Goal: Transaction & Acquisition: Purchase product/service

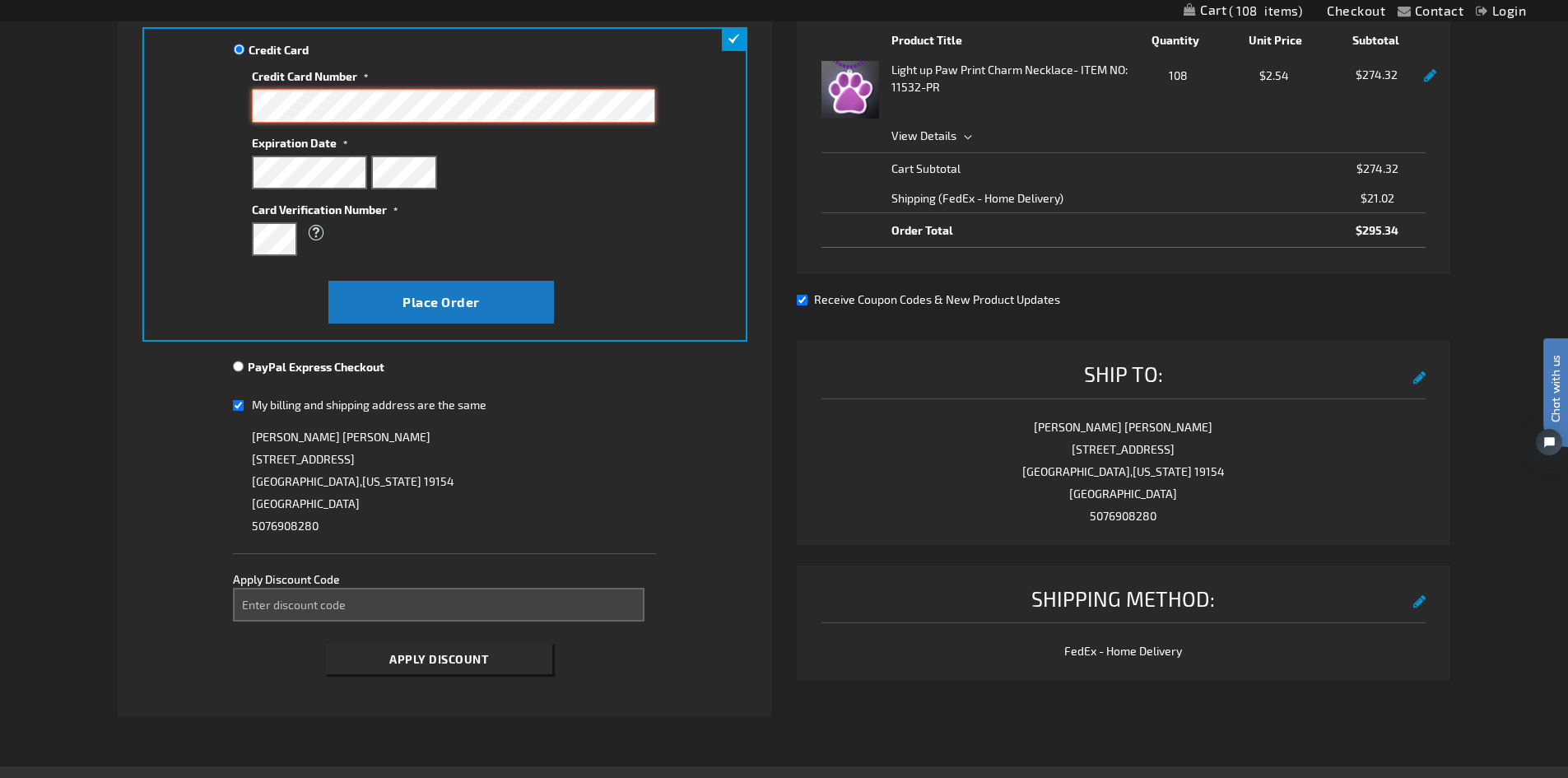
scroll to position [329, 0]
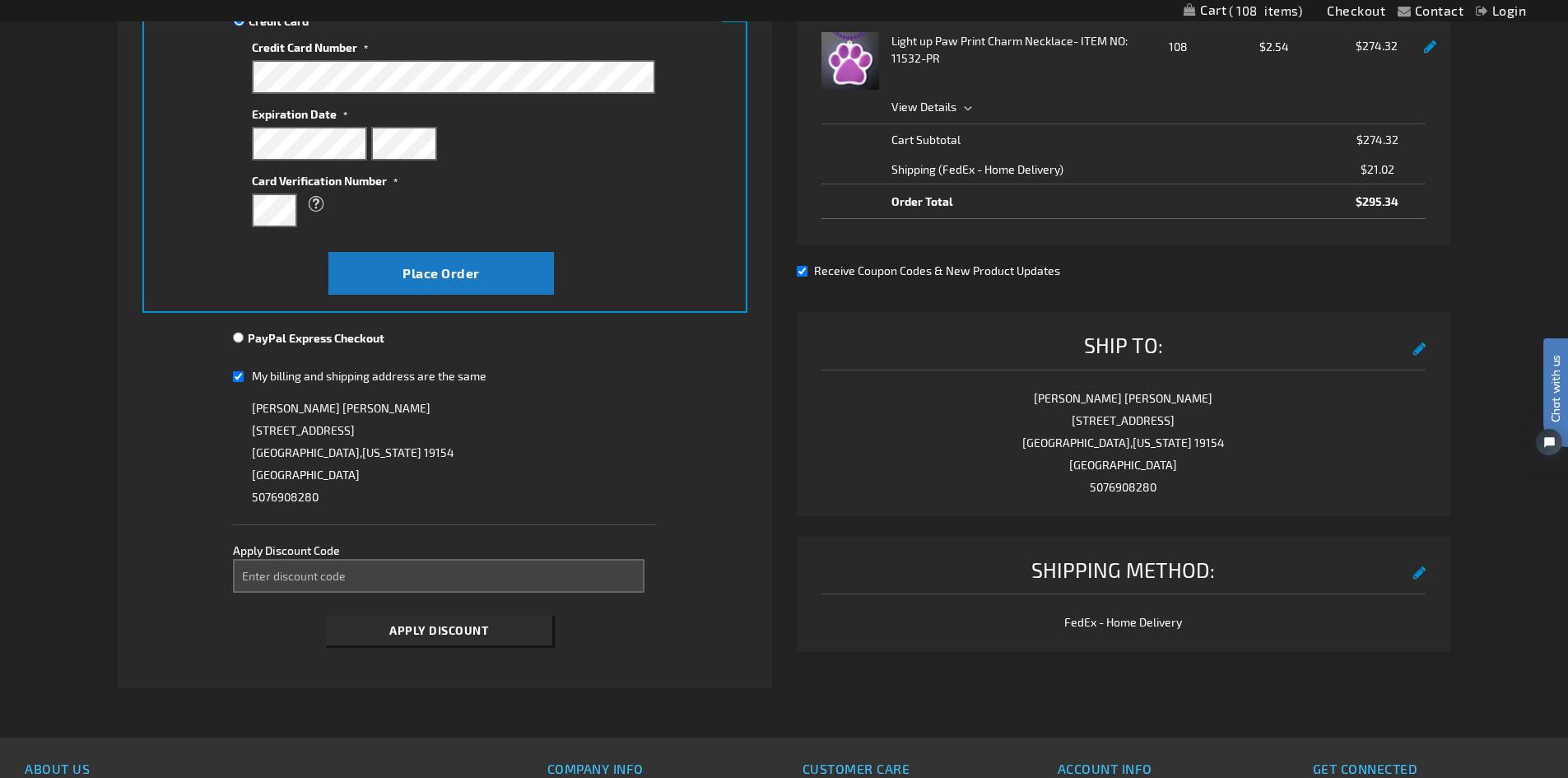
click at [237, 373] on input "My billing and shipping address are the same" at bounding box center [238, 376] width 11 height 33
checkbox input "false"
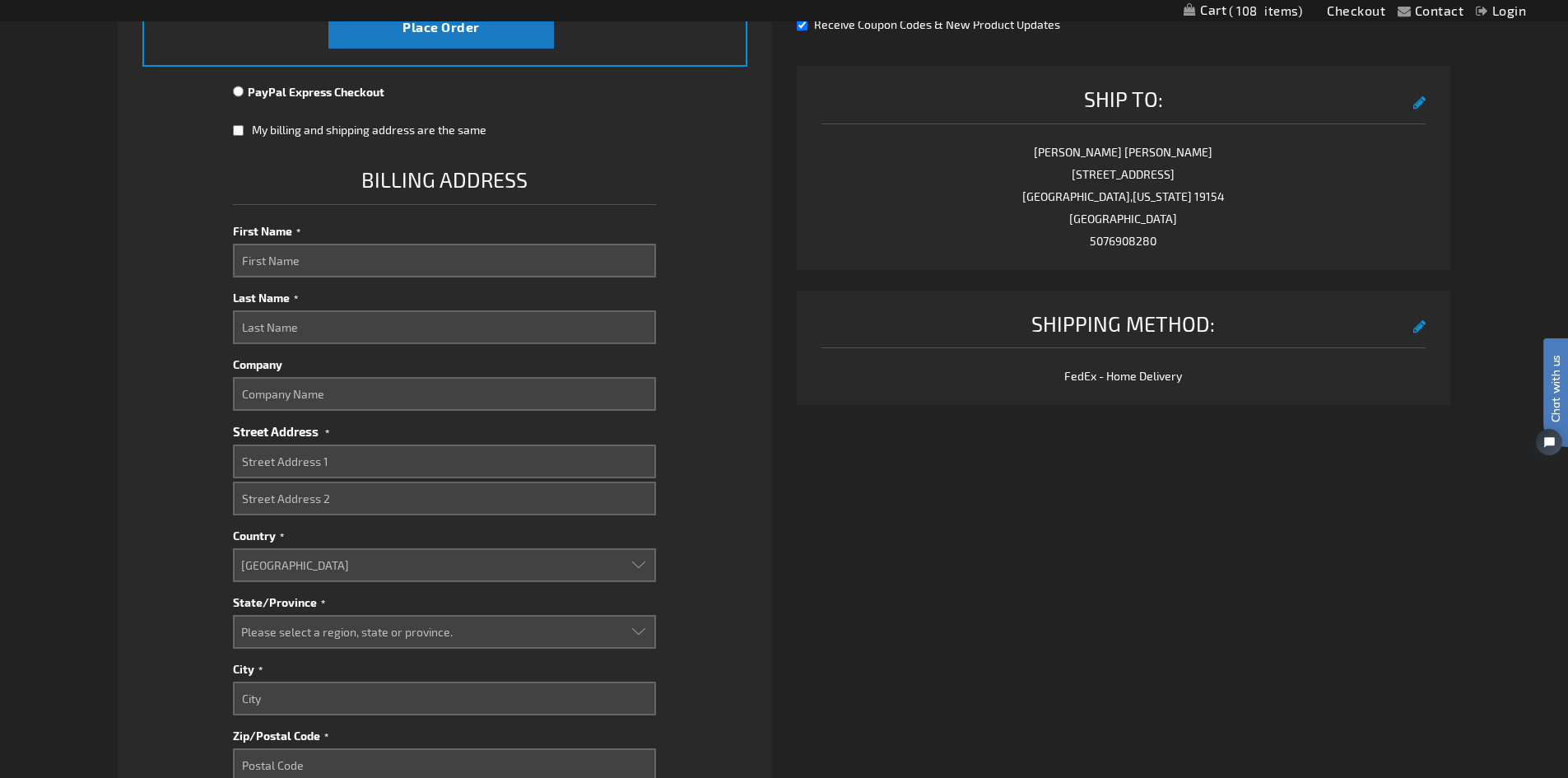
scroll to position [576, 0]
click at [311, 252] on input "First Name" at bounding box center [443, 259] width 423 height 33
type input "Emily"
type input "Blom"
type input "Groomer's Choice"
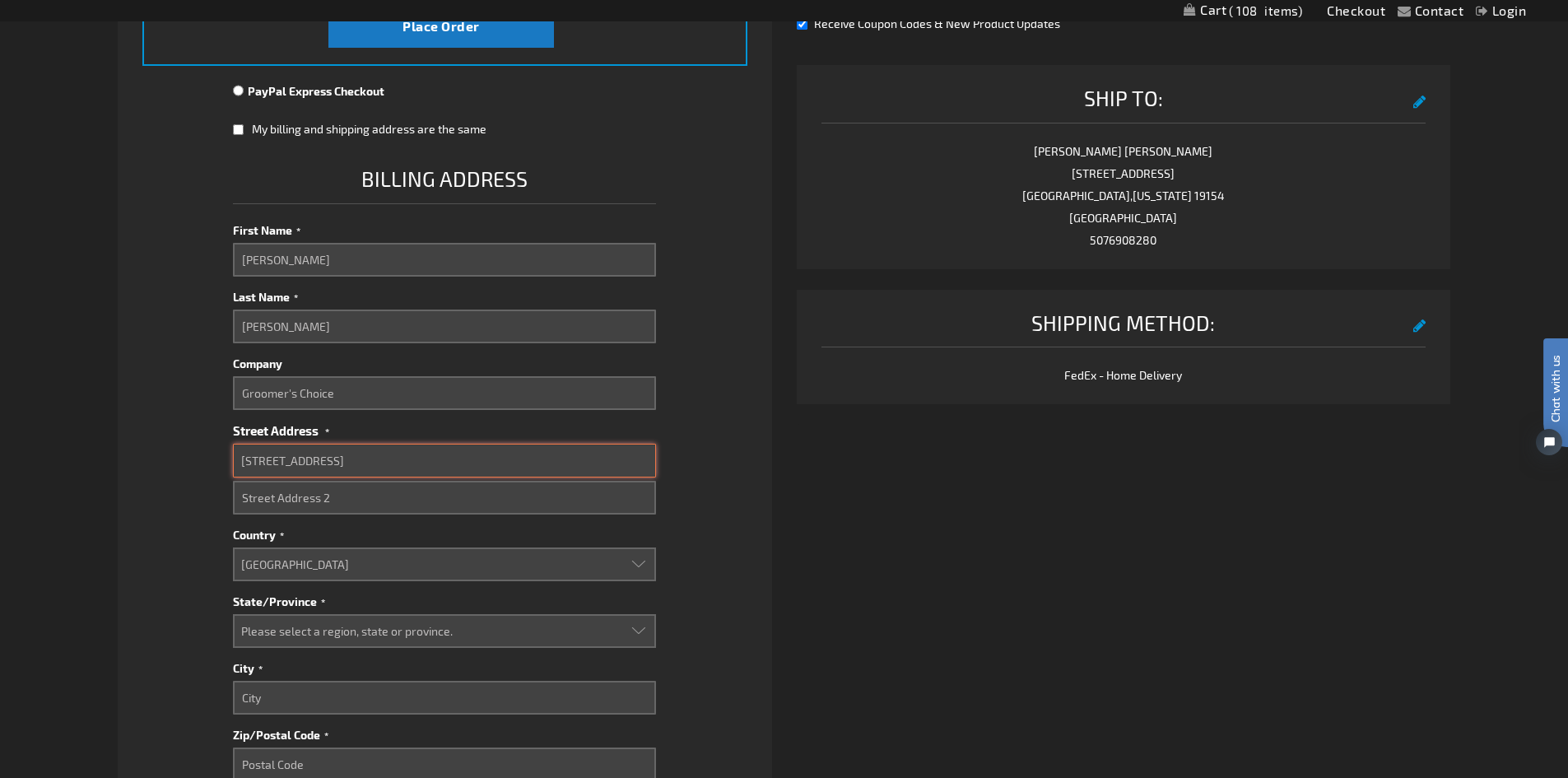
type input "4401 N Northview Ave"
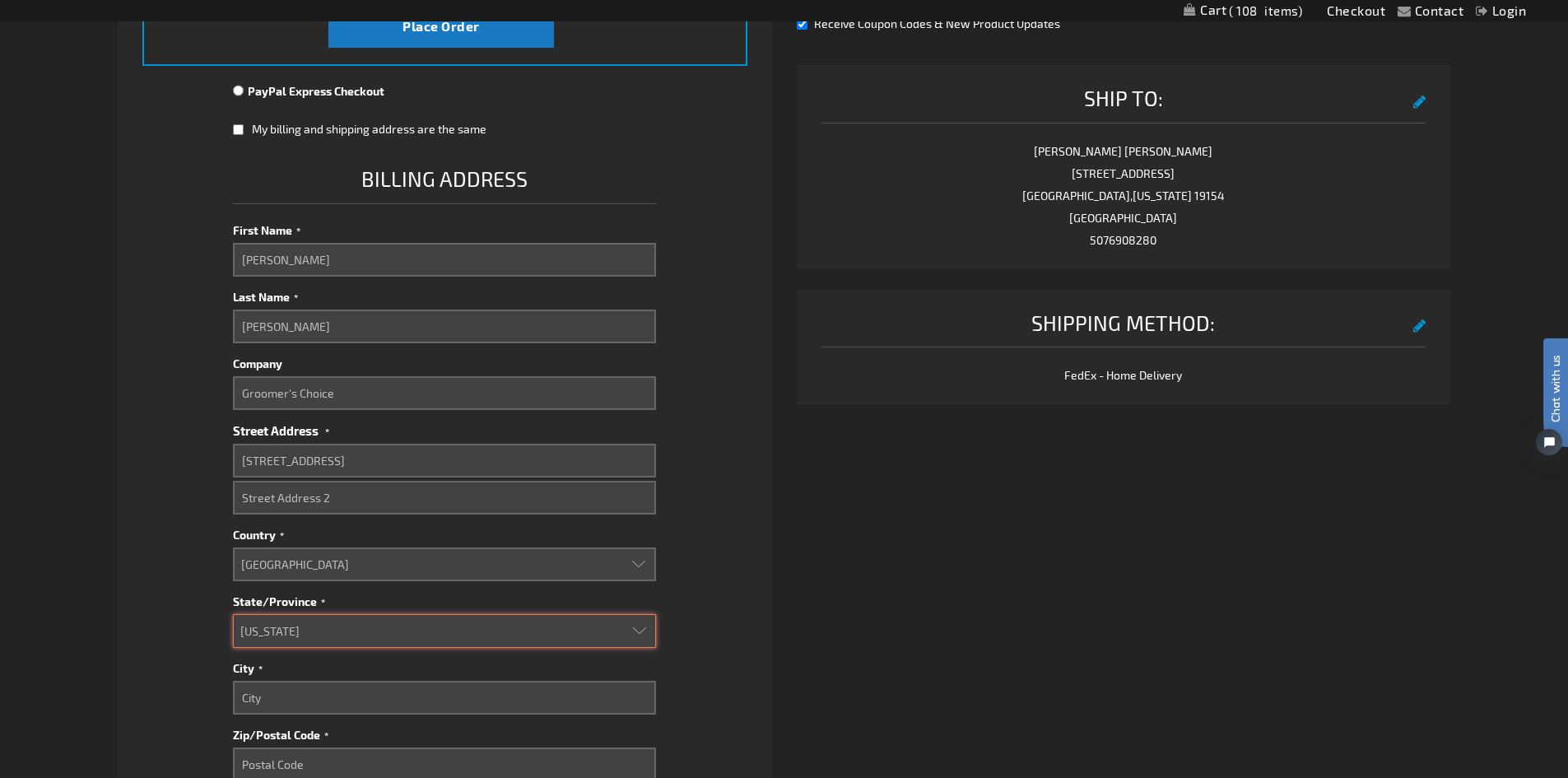
select select "55"
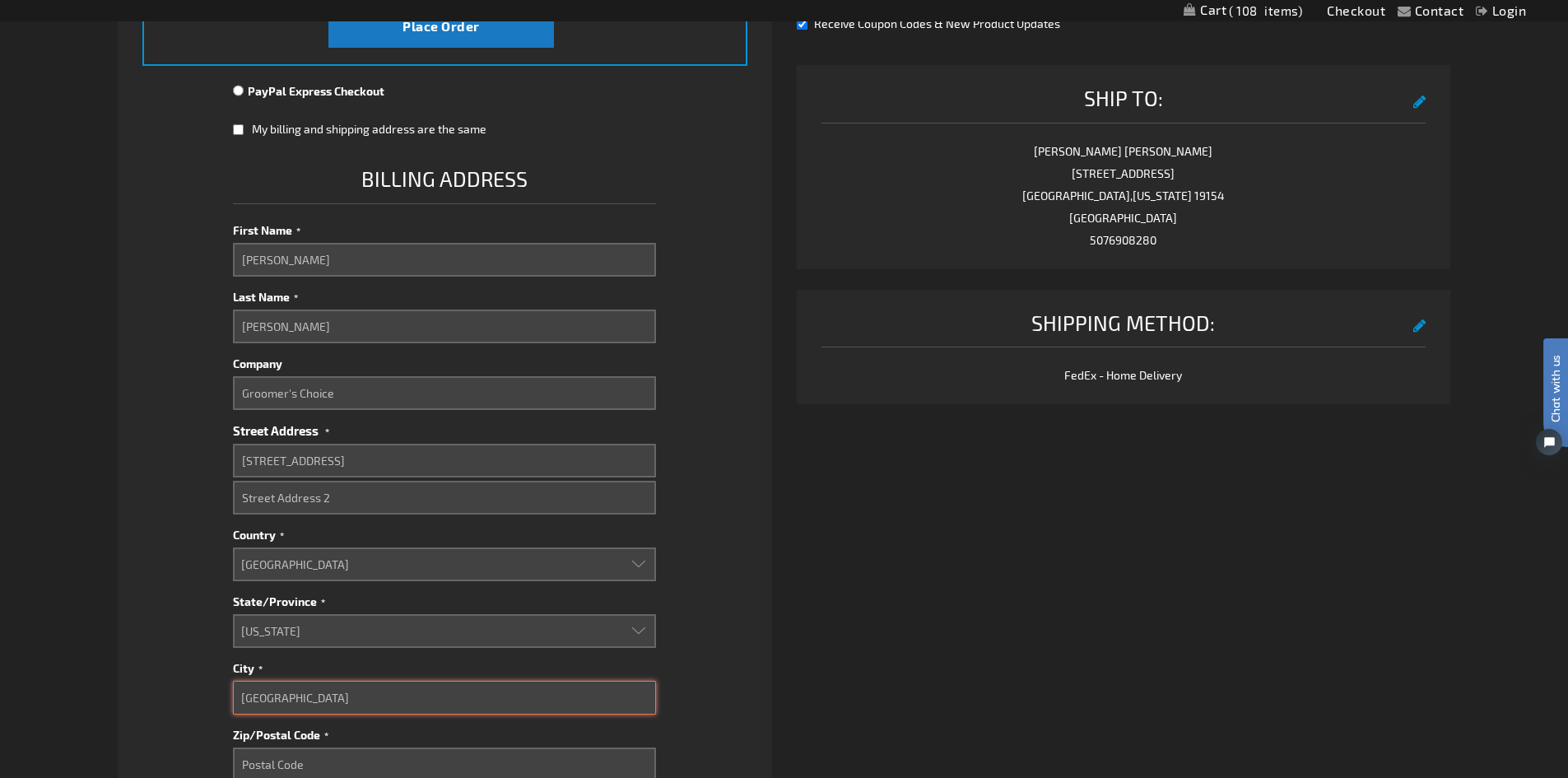
type input "Sioux Falls"
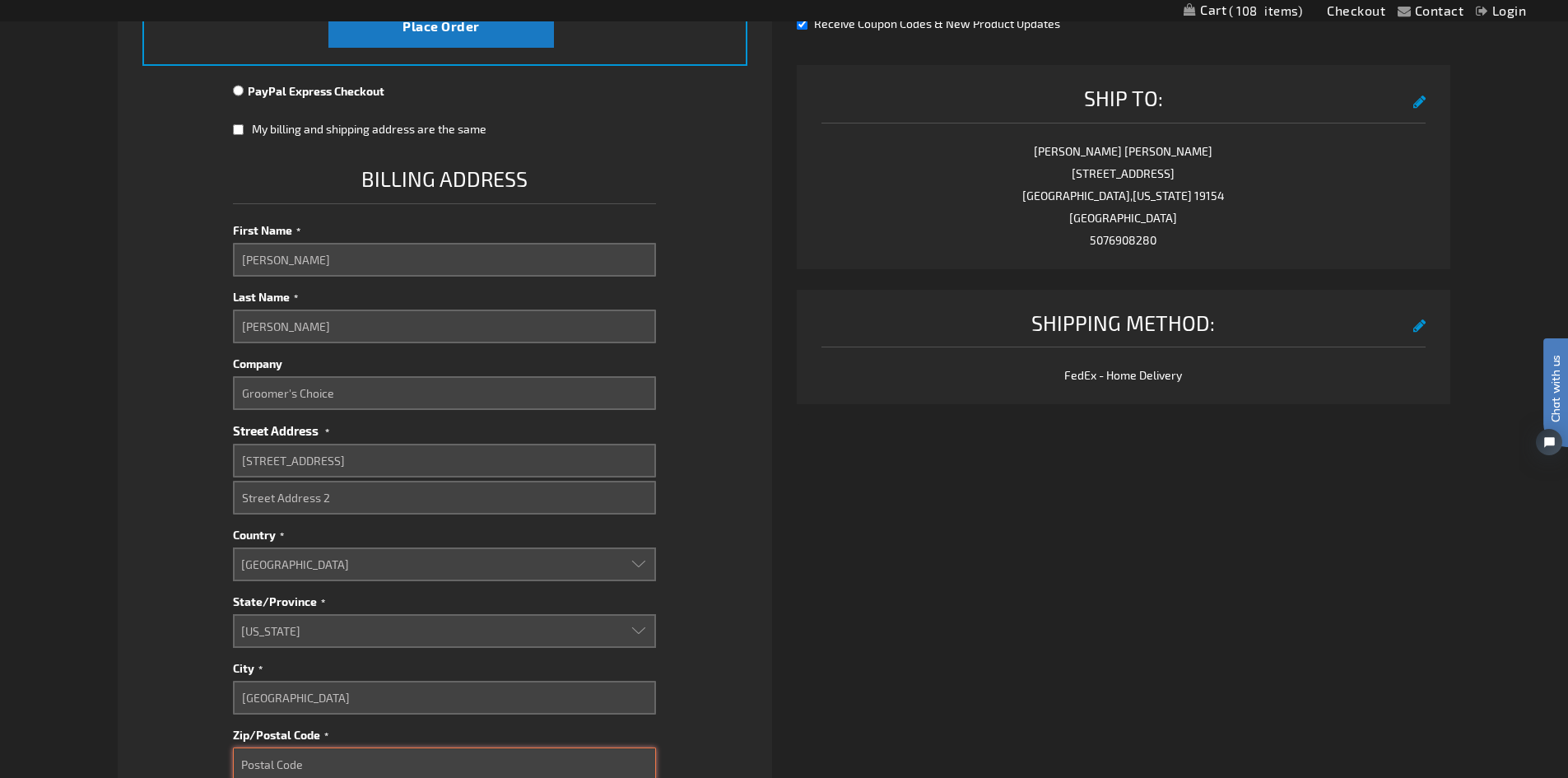
scroll to position [580, 0]
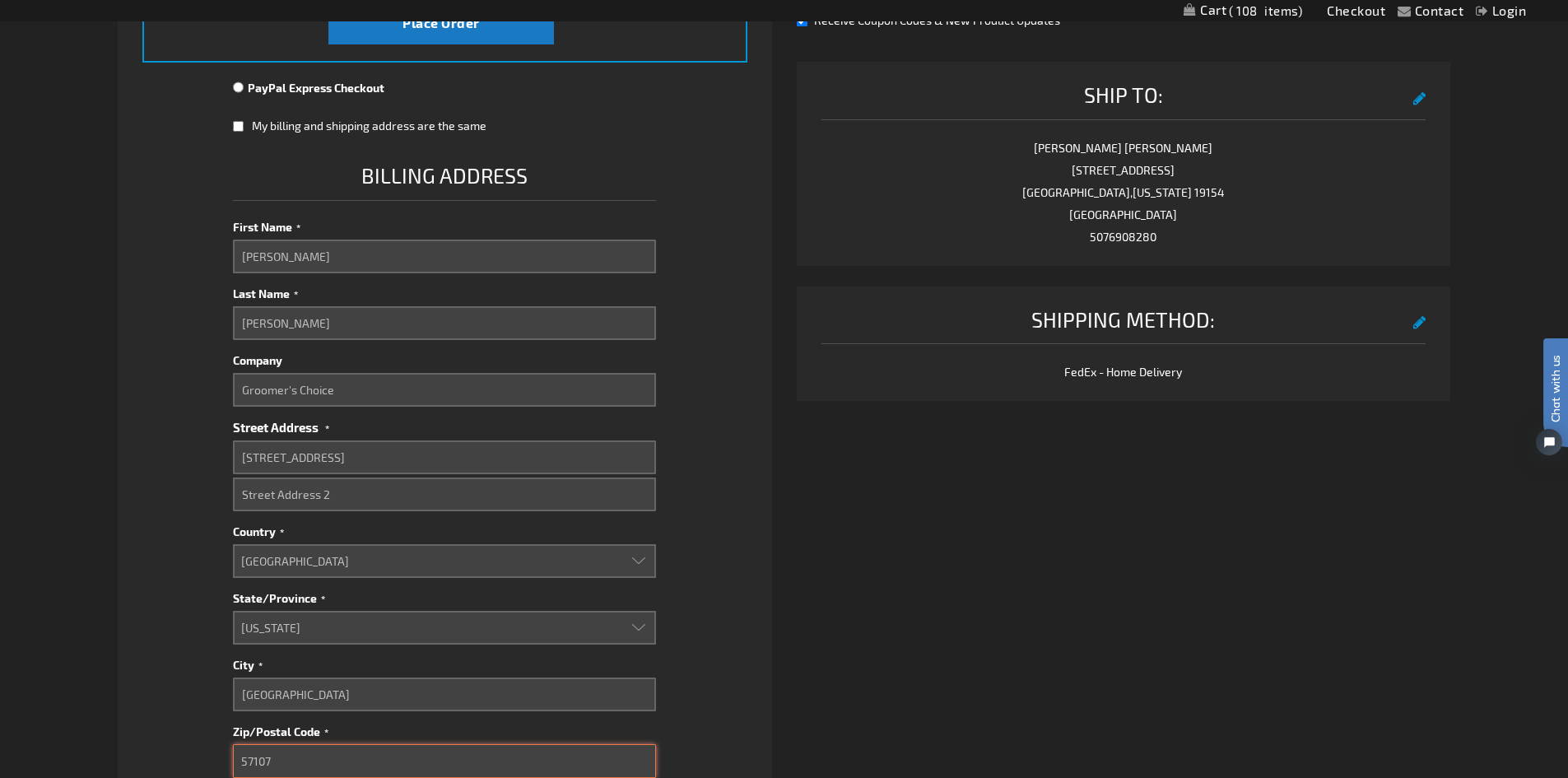
type input "57107"
click at [1053, 594] on div "Already registered? Click here to login. Shipping Review & Payments Estimated T…" at bounding box center [784, 376] width 1333 height 1459
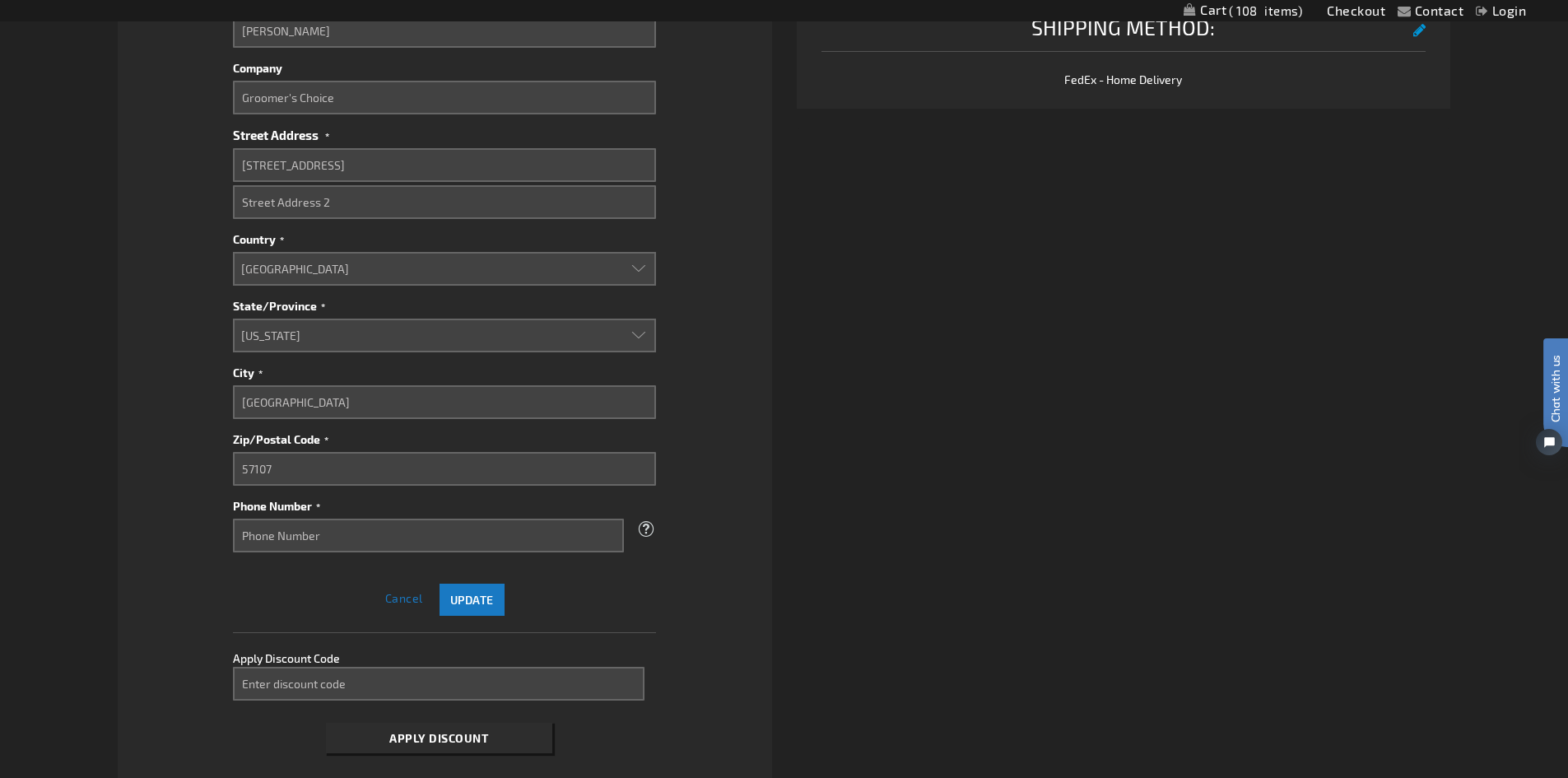
scroll to position [909, 0]
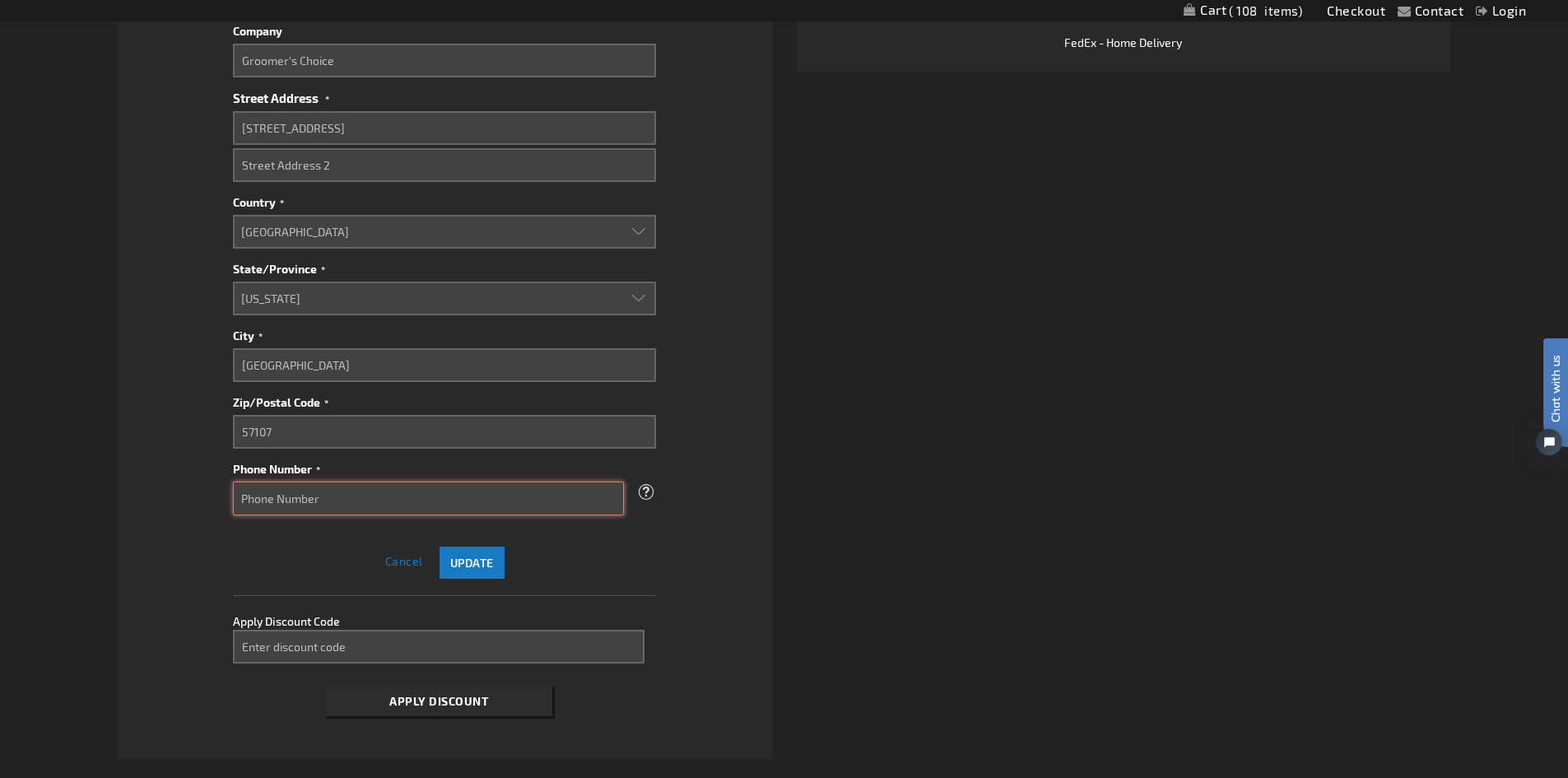
click at [451, 500] on input "Phone Number" at bounding box center [428, 498] width 391 height 33
type input "5076908280"
click at [798, 569] on div "Already registered? Click here to login. Shipping Review & Payments Estimated T…" at bounding box center [784, 47] width 1333 height 1459
click at [474, 565] on span "Update" at bounding box center [472, 563] width 43 height 14
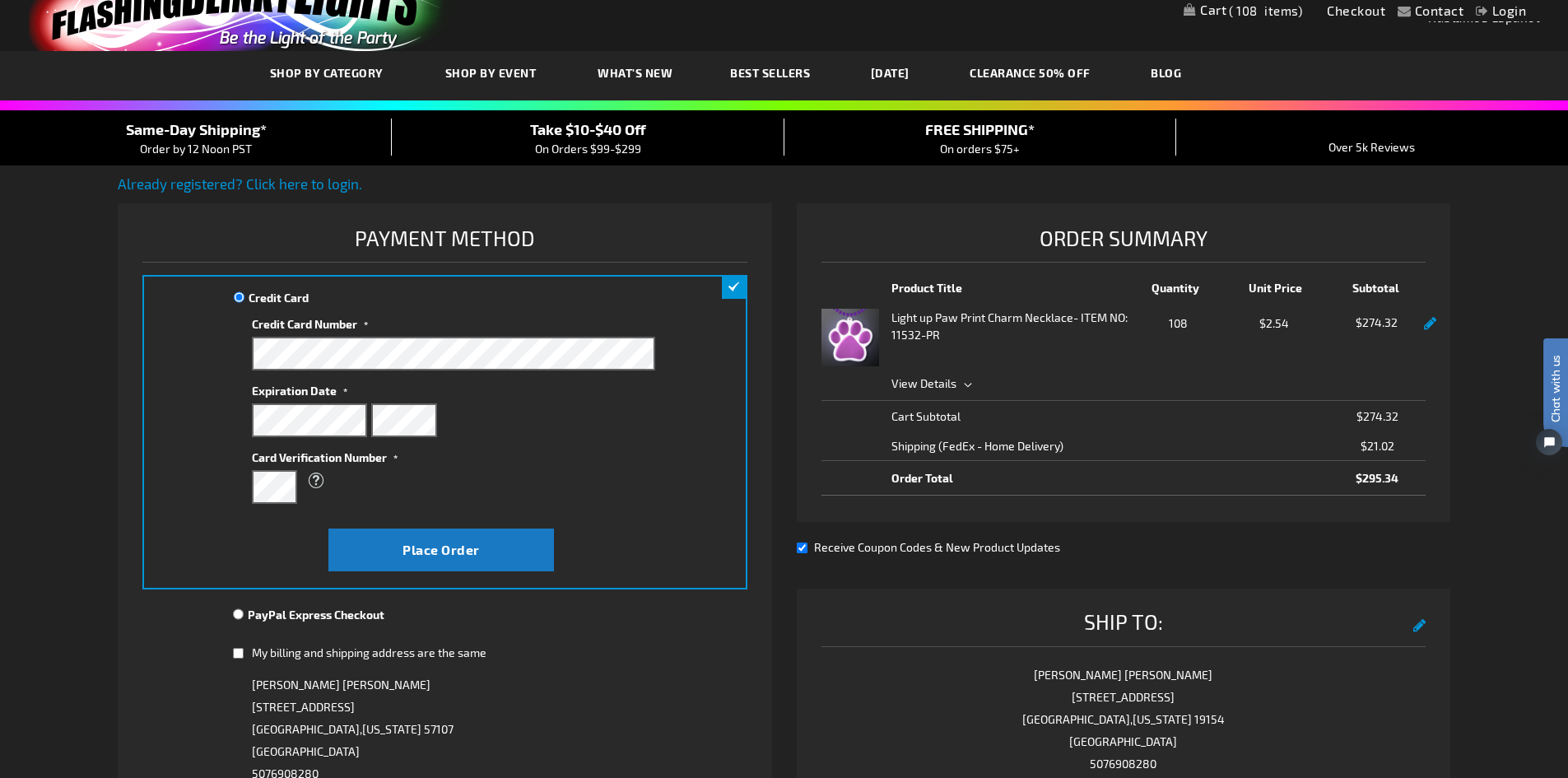
scroll to position [82, 0]
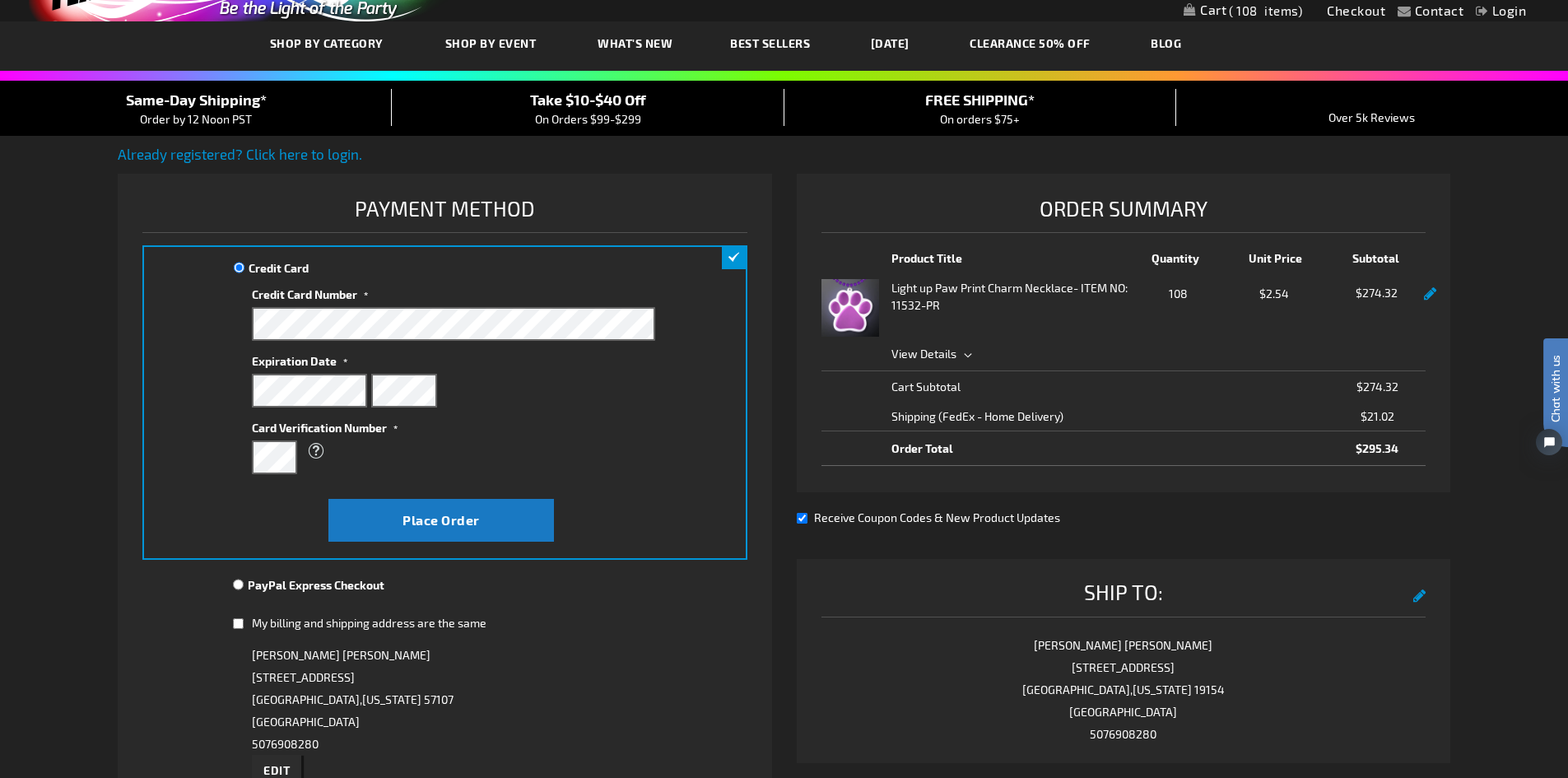
click at [805, 517] on input "Receive Coupon Codes & New Product Updates" at bounding box center [802, 518] width 11 height 11
checkbox input "false"
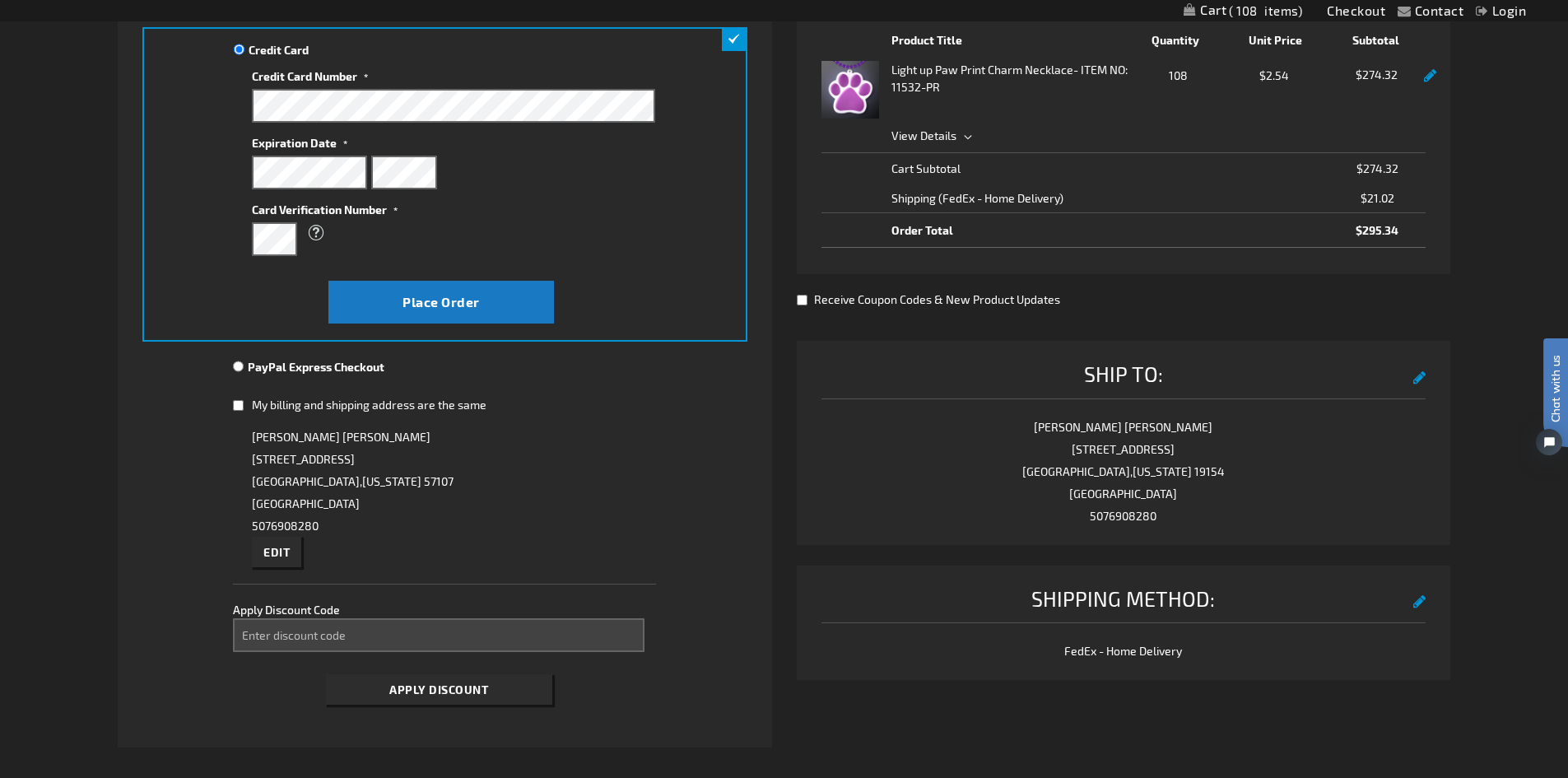
scroll to position [329, 0]
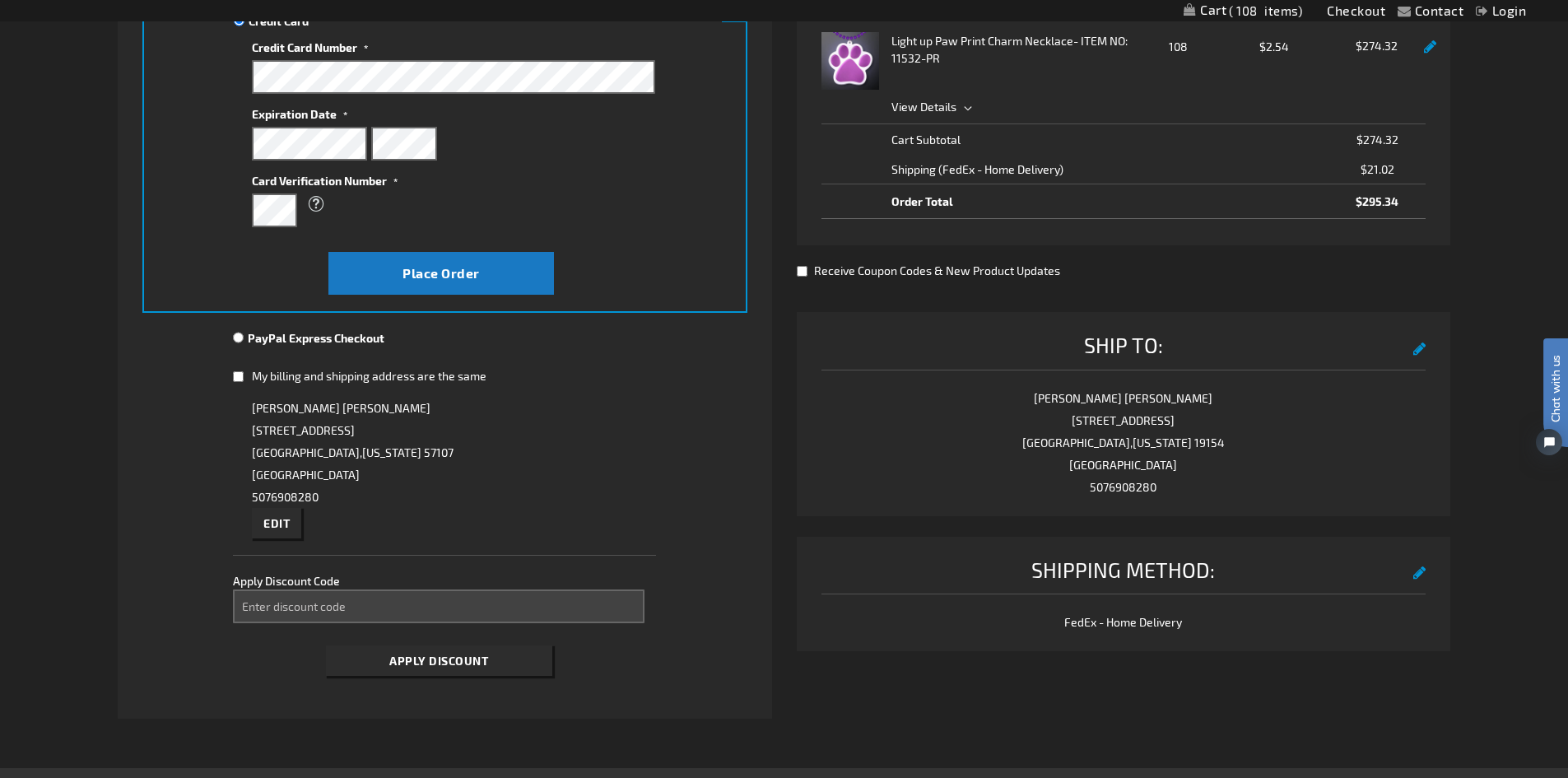
click at [1413, 573] on button "edit" at bounding box center [1419, 571] width 14 height 30
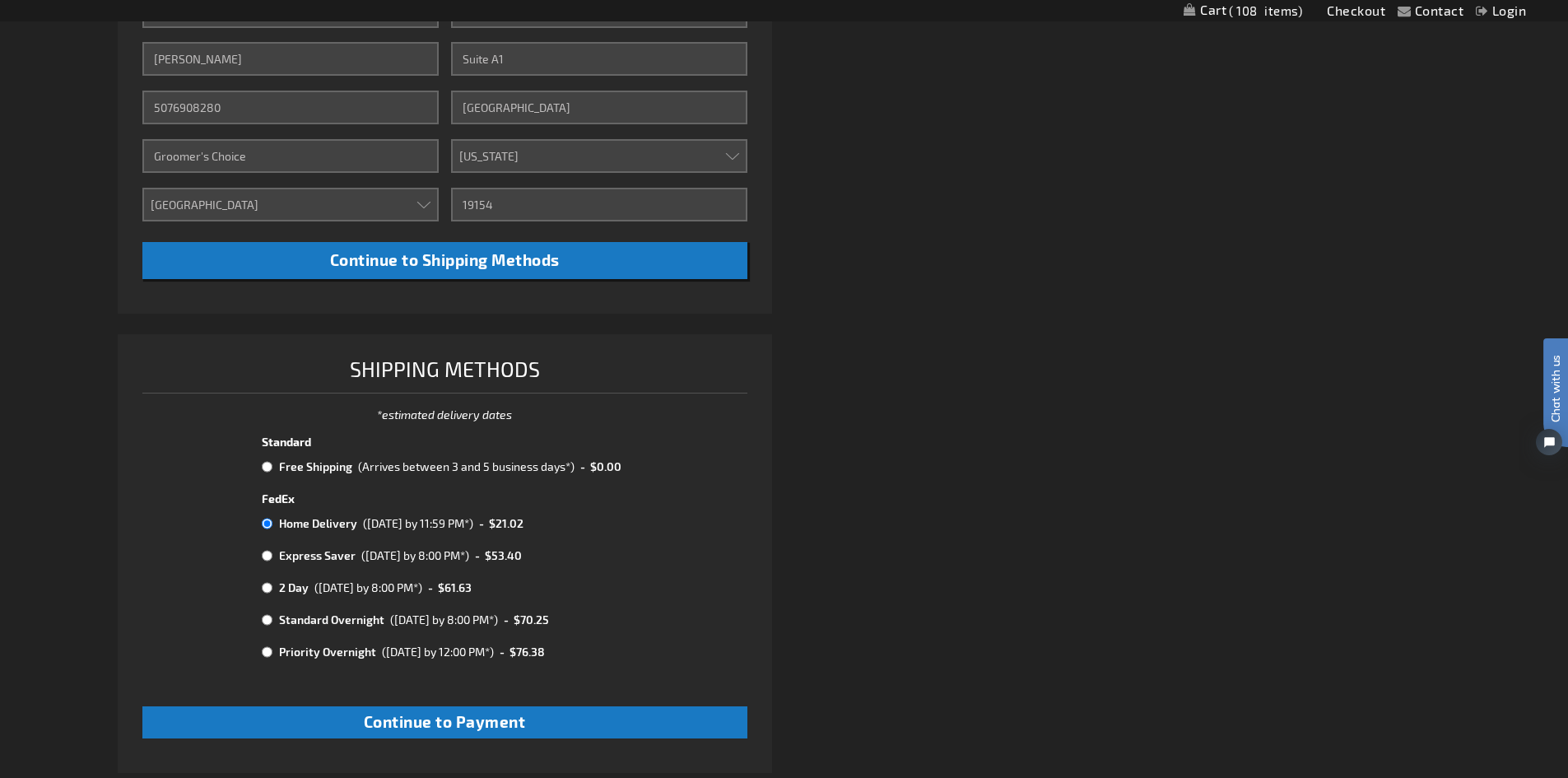
scroll to position [671, 0]
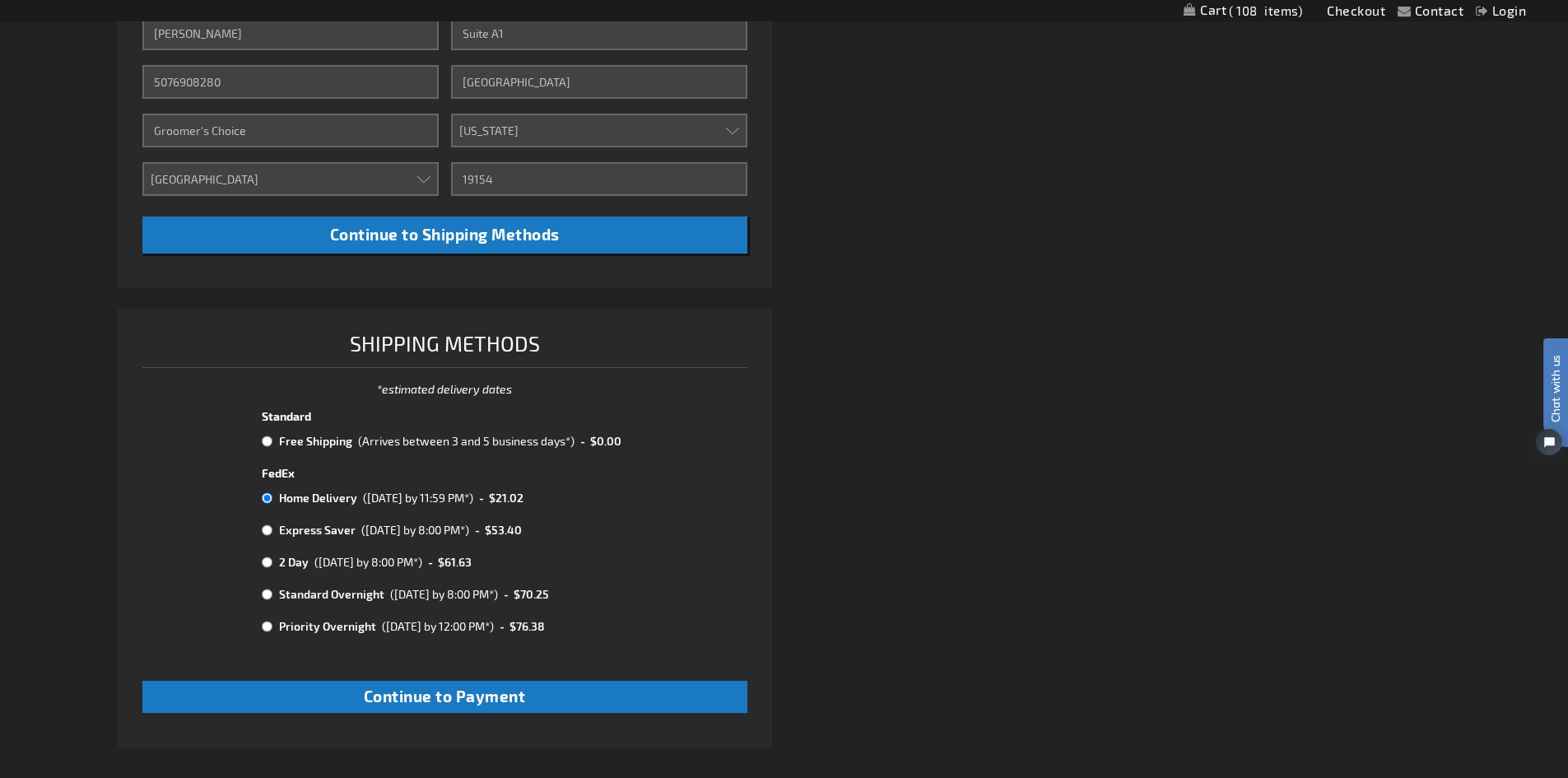
click at [264, 530] on input "radio" at bounding box center [267, 530] width 11 height 14
radio input "true"
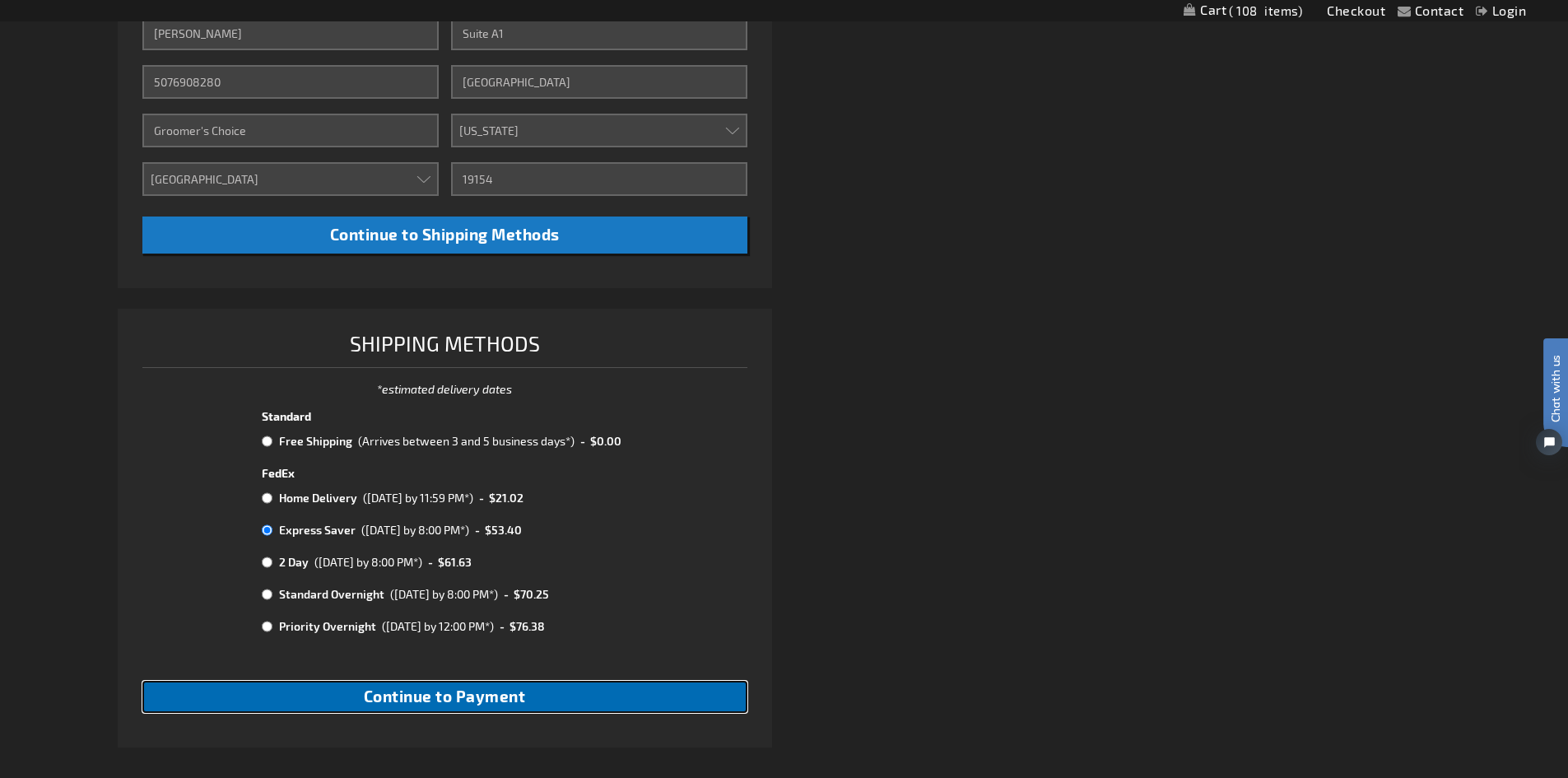
click at [364, 691] on span "Continue to Payment" at bounding box center [445, 696] width 162 height 19
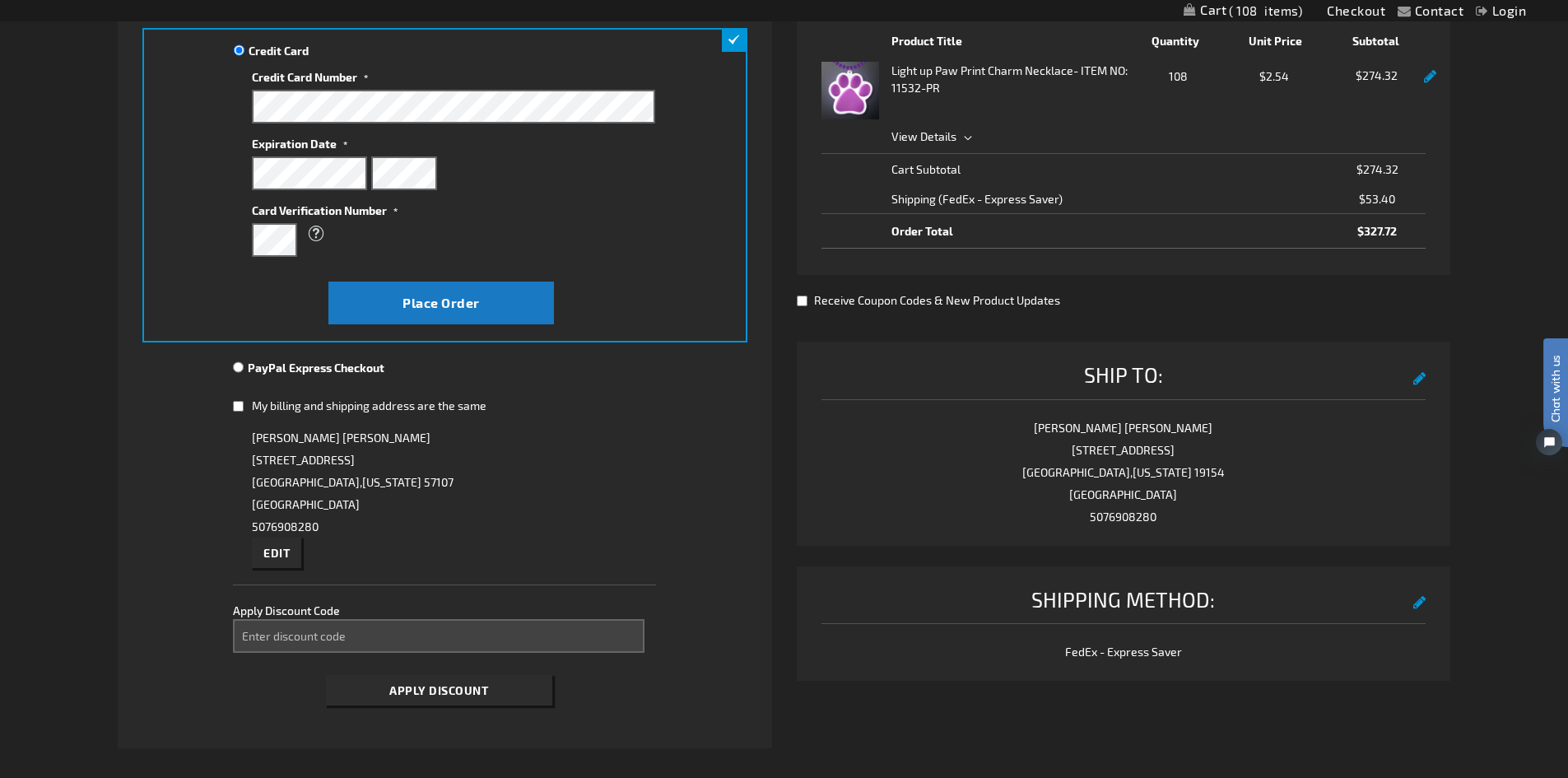
scroll to position [329, 0]
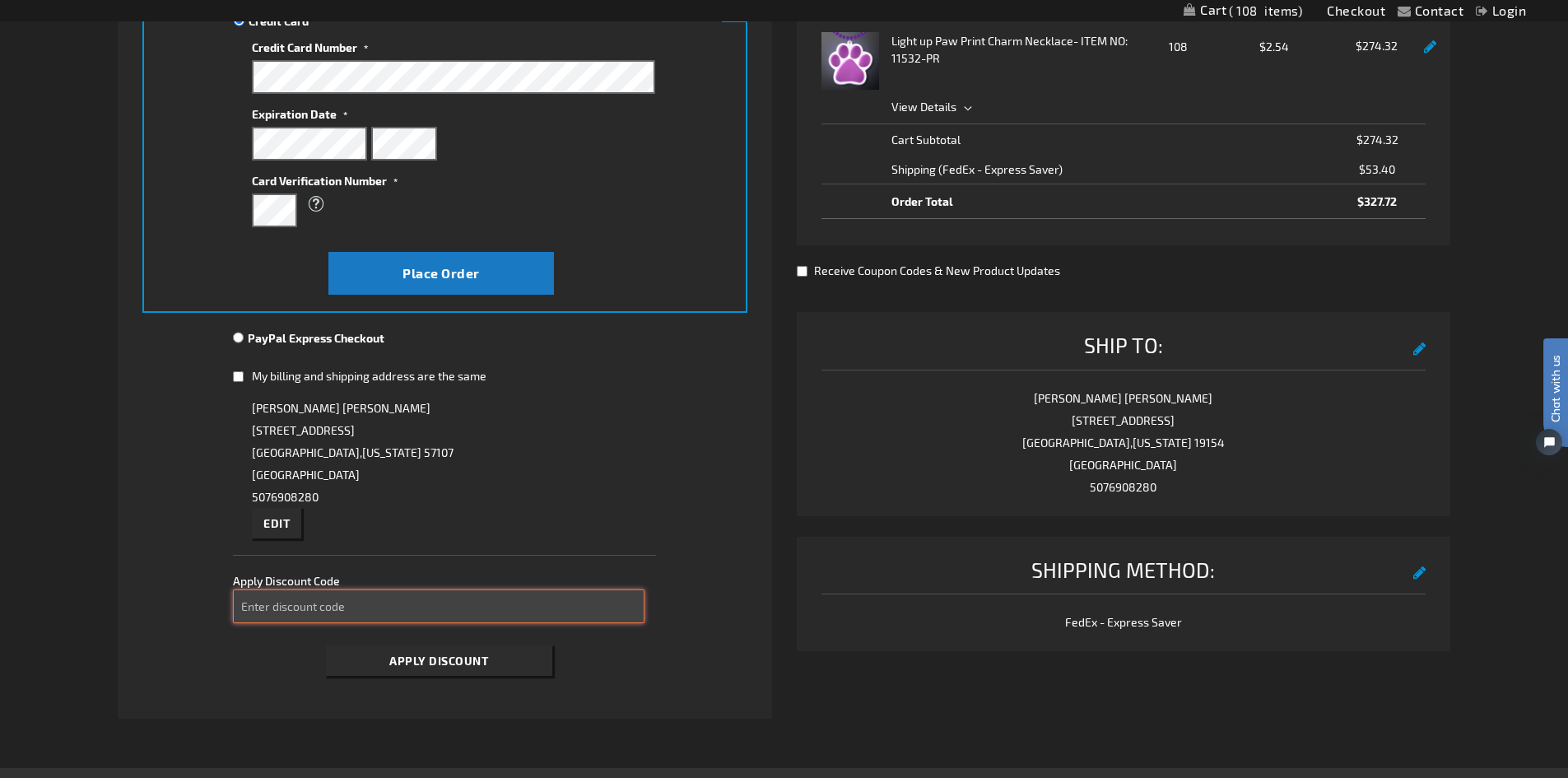
click at [527, 615] on input "Enter discount code" at bounding box center [438, 606] width 412 height 33
click at [488, 662] on button "Apply Discount" at bounding box center [439, 661] width 226 height 31
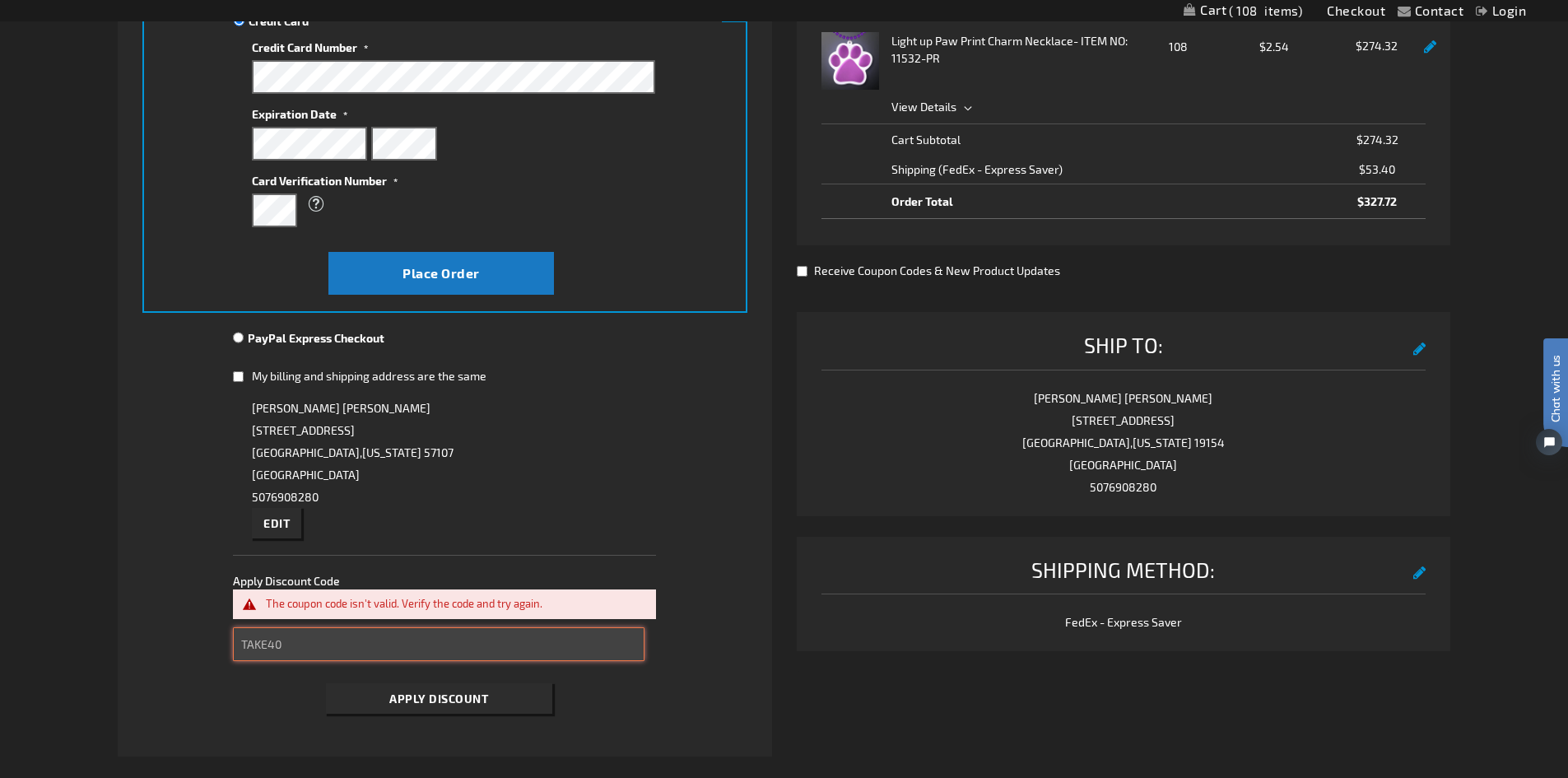
drag, startPoint x: 470, startPoint y: 652, endPoint x: 234, endPoint y: 634, distance: 236.7
click at [234, 634] on input "TAKE40" at bounding box center [438, 644] width 412 height 33
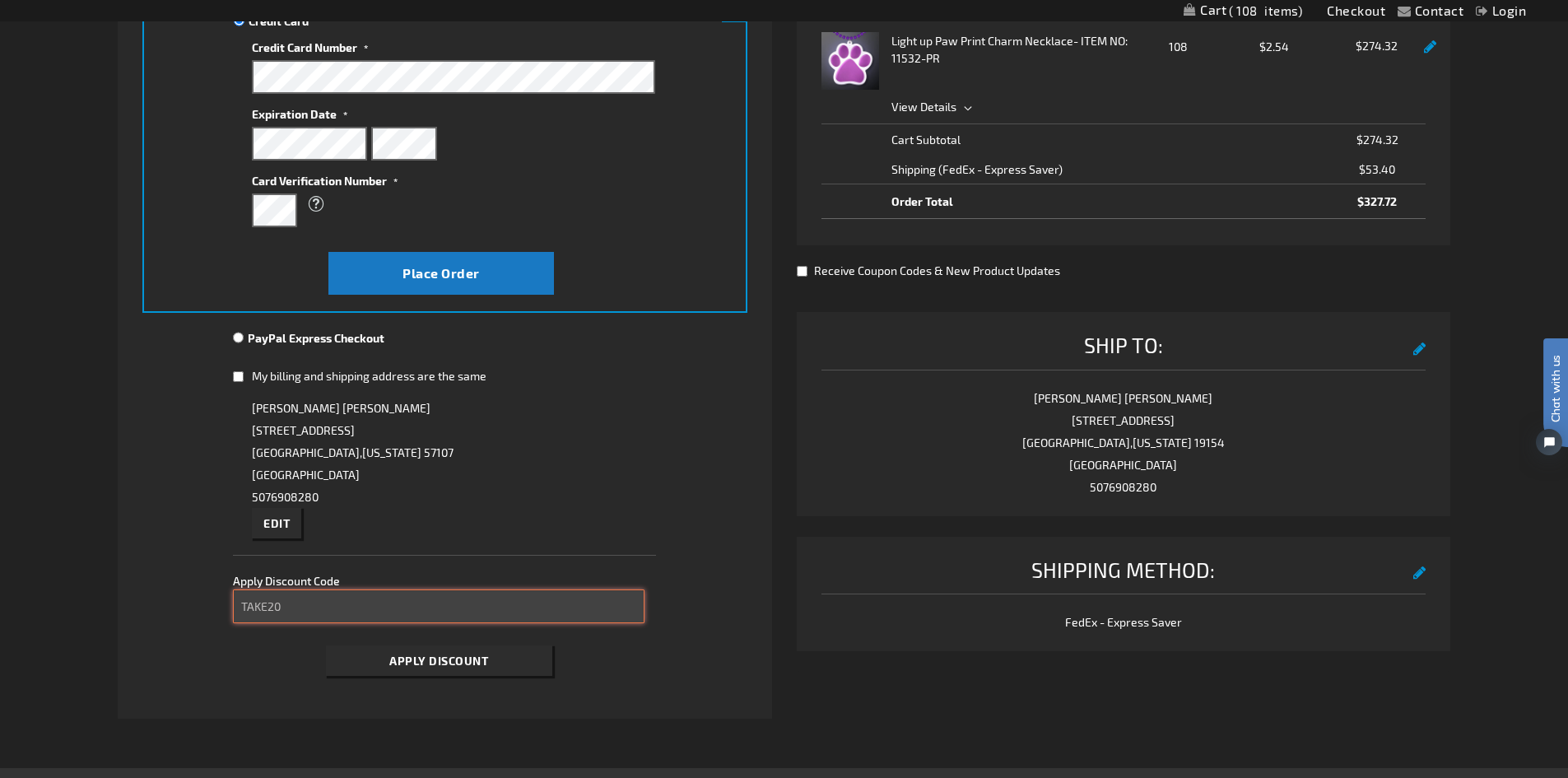
type input "TAKE20"
click at [392, 656] on span "Apply Discount" at bounding box center [439, 661] width 99 height 14
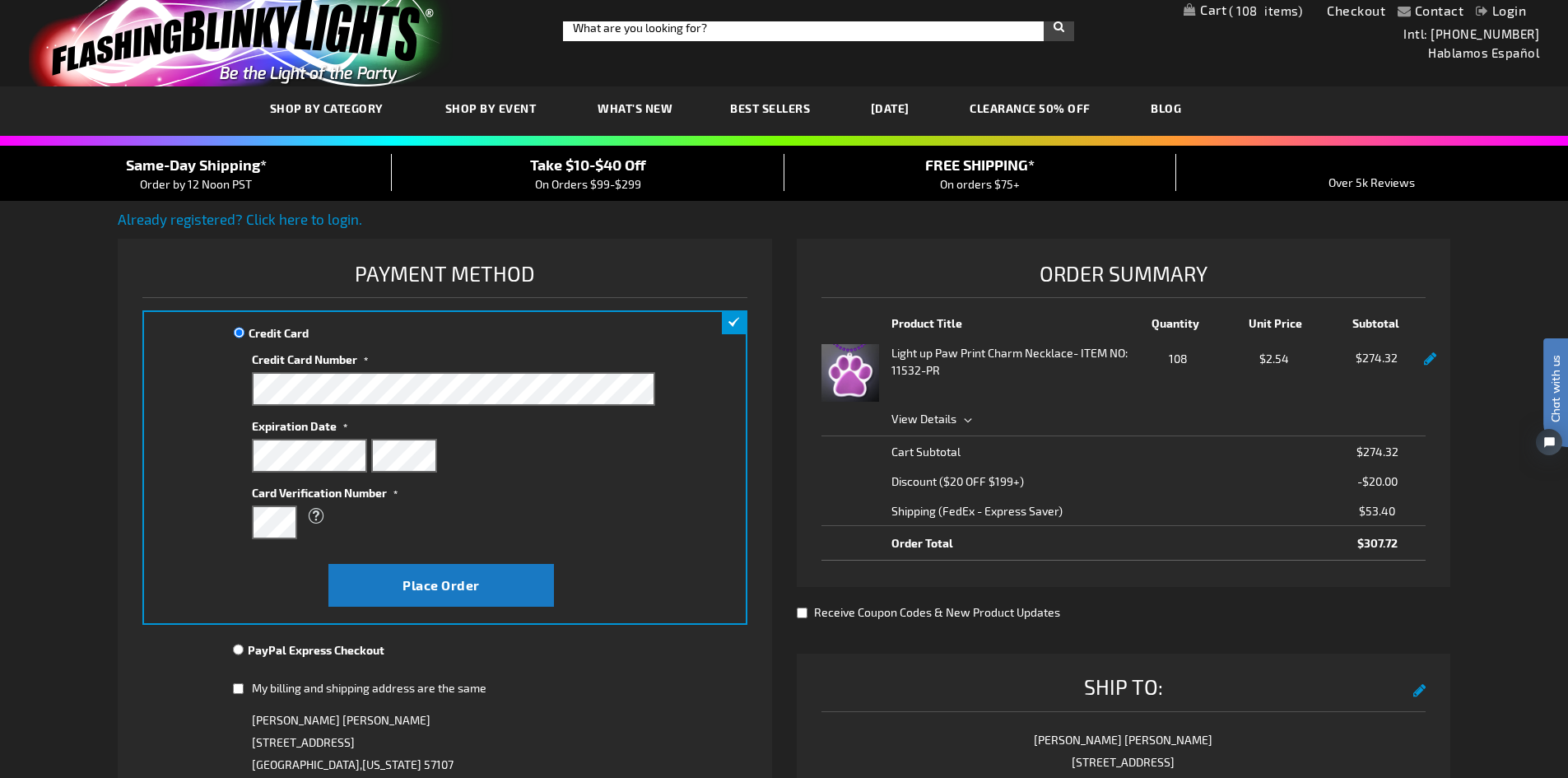
scroll to position [0, 0]
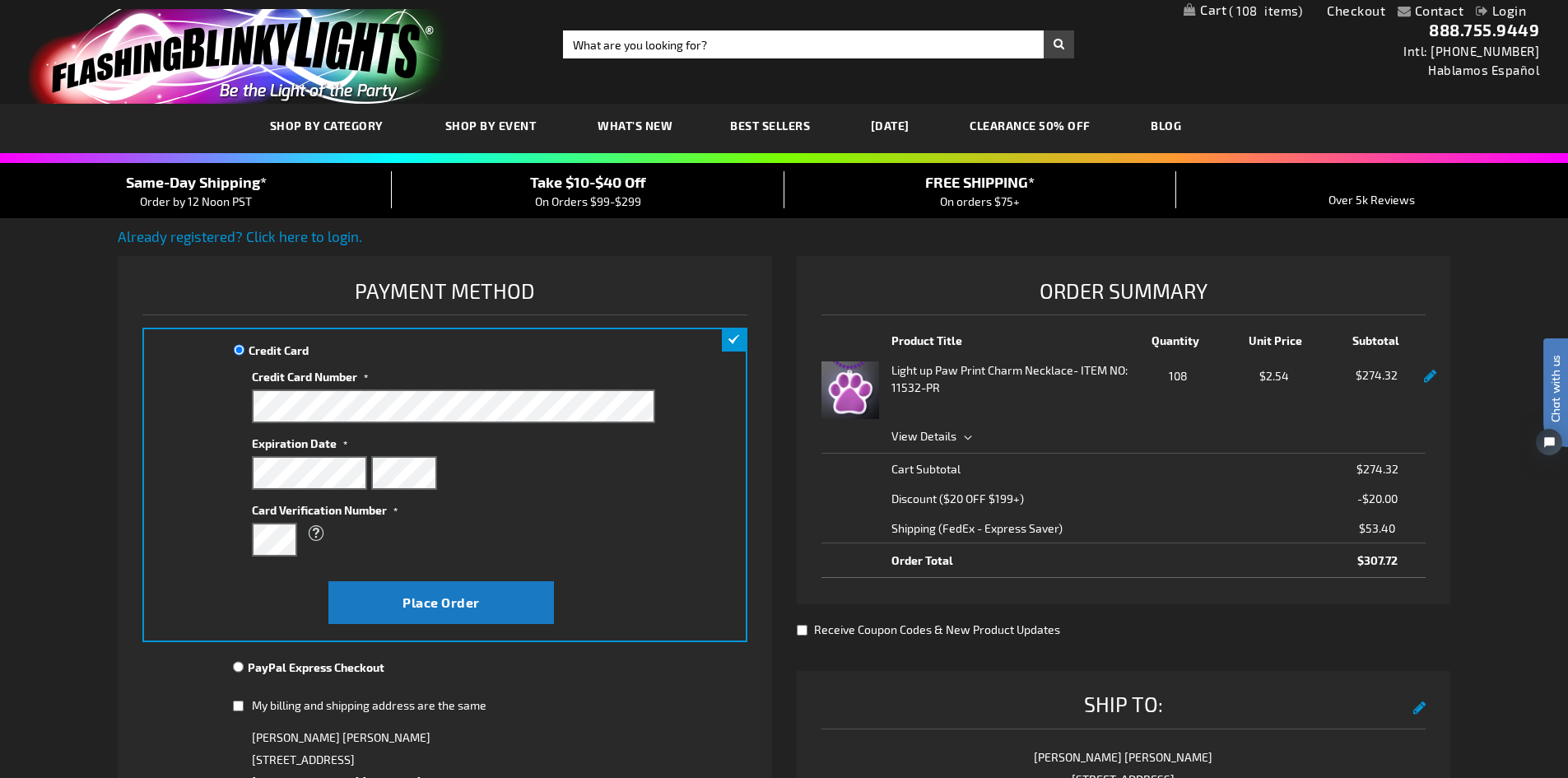
click at [77, 380] on div "Contact Compare Products Checkout Login Skip to Content My Cart 108 108 items M…" at bounding box center [784, 737] width 1568 height 1474
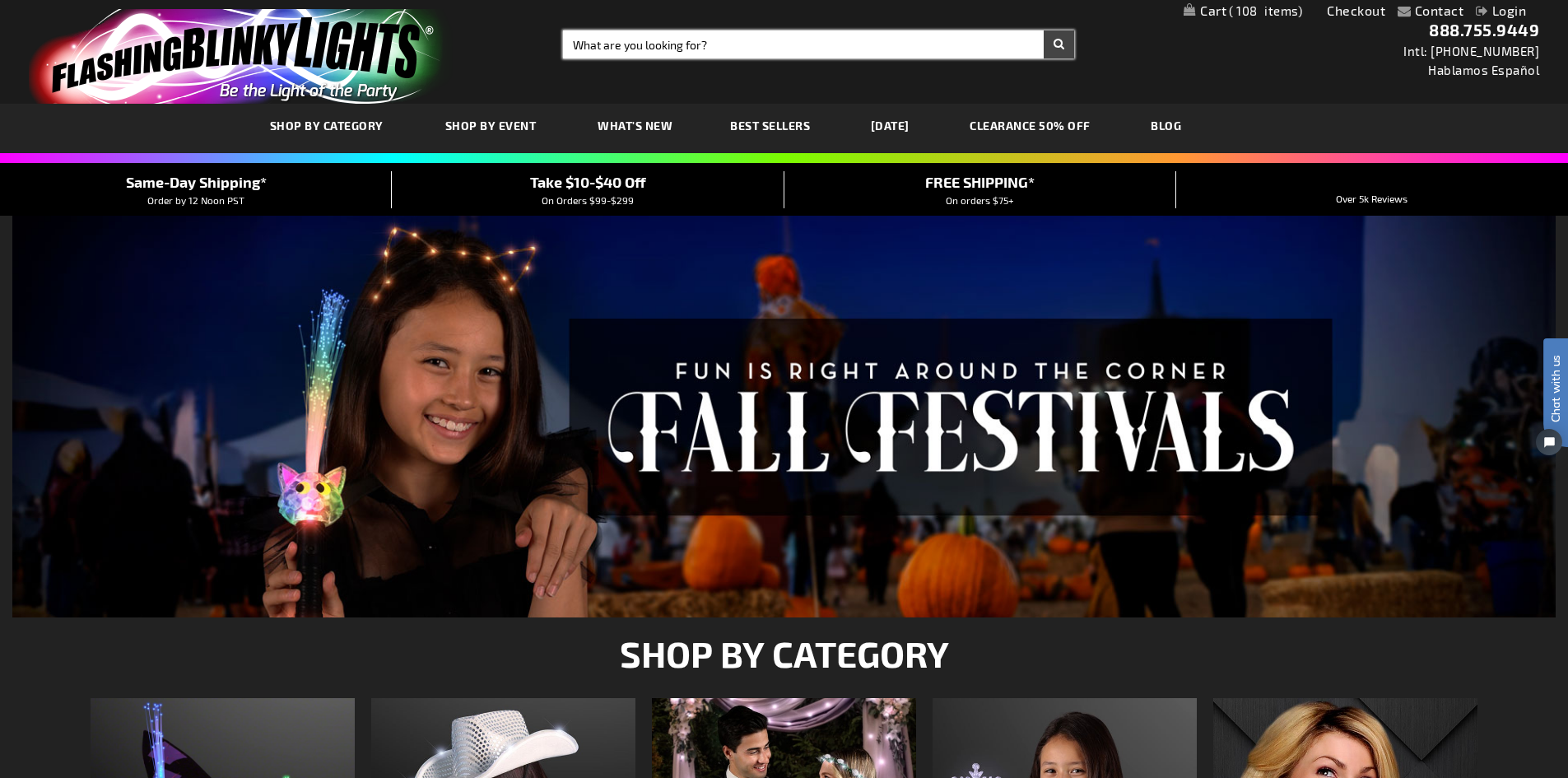
click at [632, 42] on input "Search" at bounding box center [818, 44] width 511 height 28
type input "paw necklace"
click at [1044, 31] on button "Search" at bounding box center [1059, 44] width 31 height 28
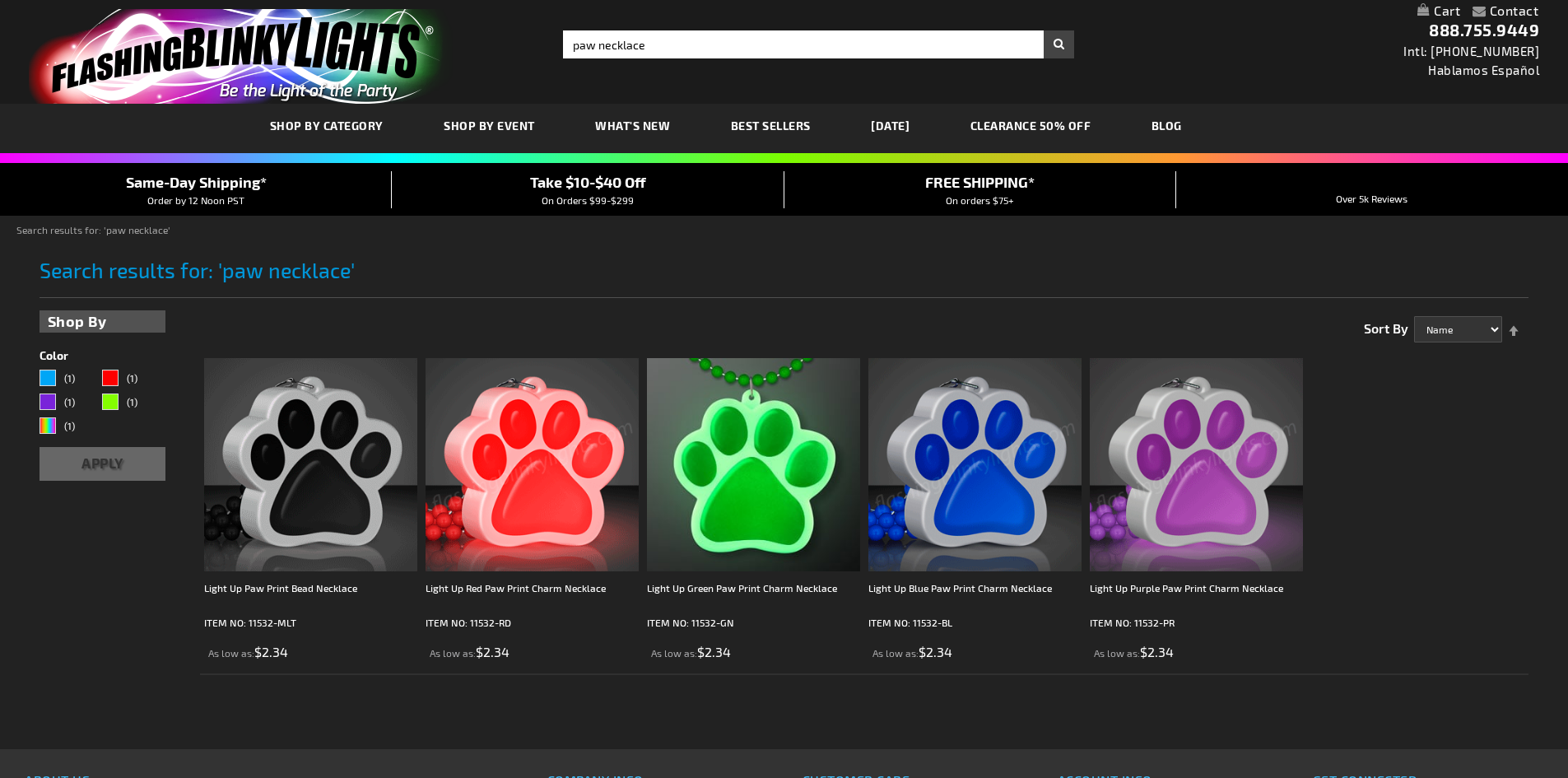
click at [1117, 464] on img at bounding box center [1196, 464] width 214 height 214
